Goal: Task Accomplishment & Management: Complete application form

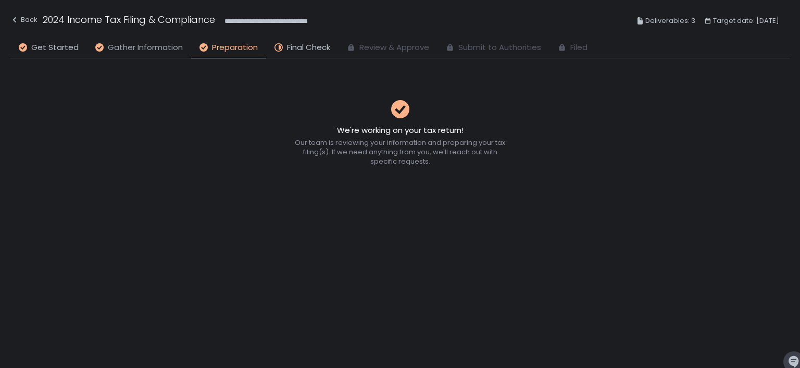
click at [159, 46] on span "Gather Information" at bounding box center [145, 48] width 75 height 12
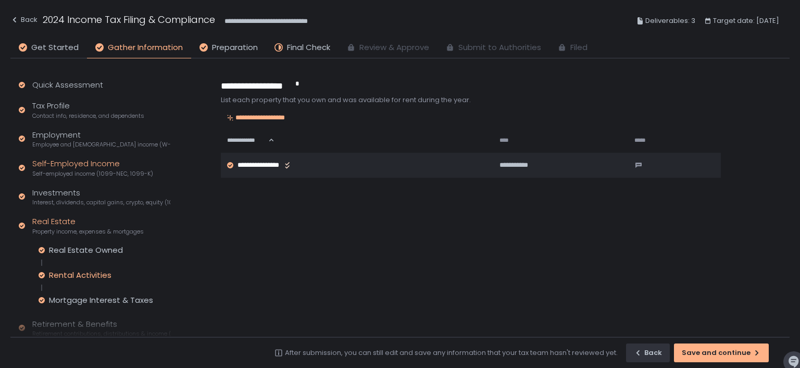
click at [69, 164] on div "Self-Employed Income Self-employed income (1099-NEC, 1099-K)" at bounding box center [92, 168] width 121 height 20
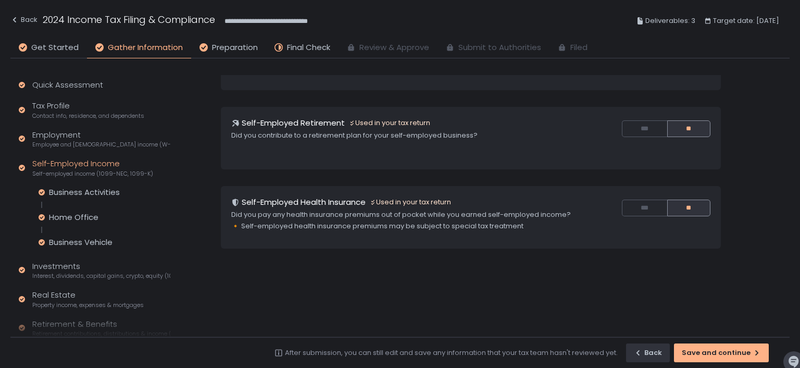
scroll to position [172, 0]
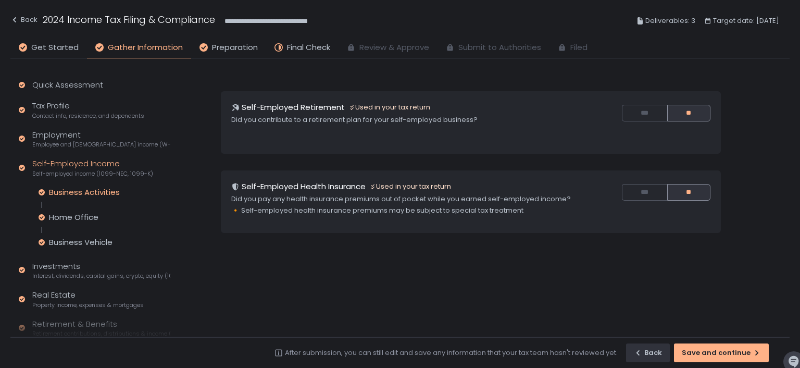
click at [65, 196] on div "Business Activities" at bounding box center [84, 192] width 71 height 10
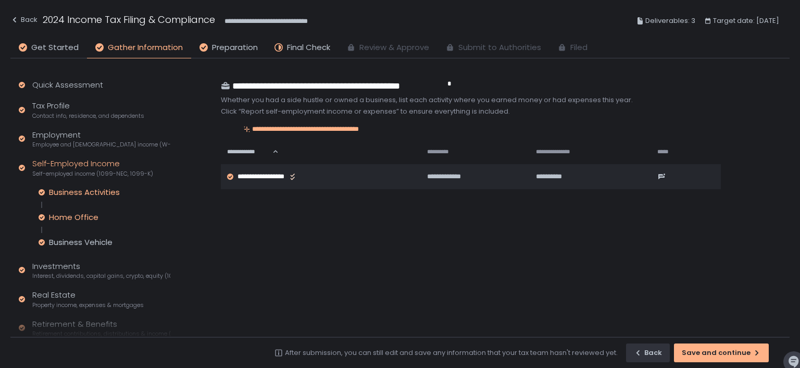
click at [65, 215] on div "Home Office" at bounding box center [73, 217] width 49 height 10
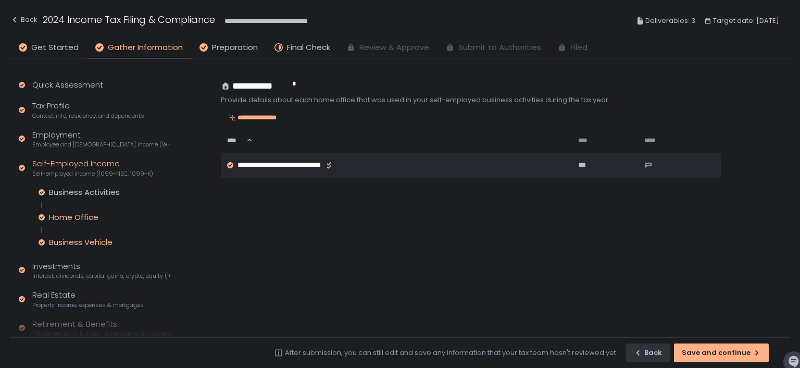
click at [67, 240] on div "Business Vehicle" at bounding box center [81, 242] width 64 height 10
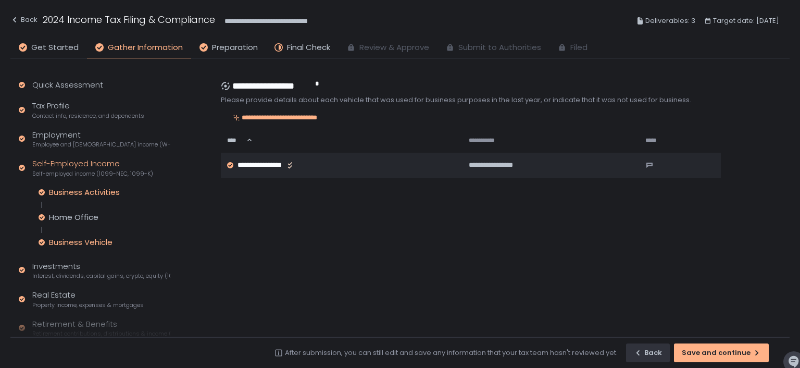
click at [68, 195] on div "Business Activities" at bounding box center [84, 192] width 71 height 10
